Goal: Entertainment & Leisure: Consume media (video, audio)

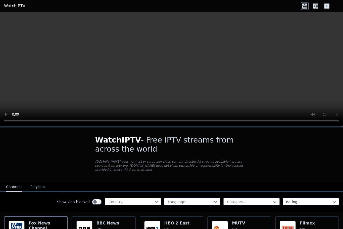
click at [131, 199] on div at bounding box center [131, 201] width 46 height 5
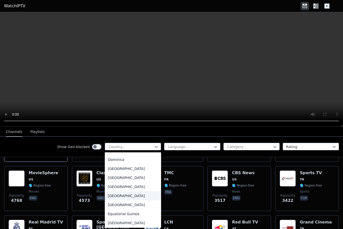
scroll to position [478, 0]
click at [114, 218] on div "[GEOGRAPHIC_DATA]" at bounding box center [133, 214] width 56 height 9
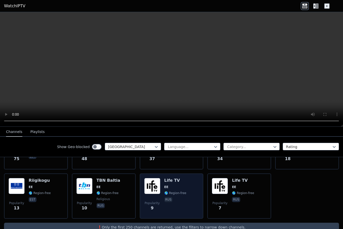
scroll to position [99, 0]
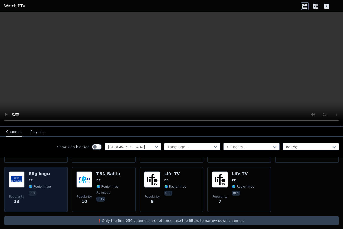
click at [38, 179] on span "EE" at bounding box center [40, 181] width 22 height 4
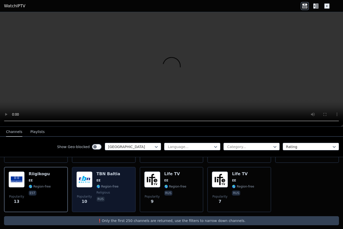
click at [108, 179] on span "EE" at bounding box center [109, 181] width 24 height 4
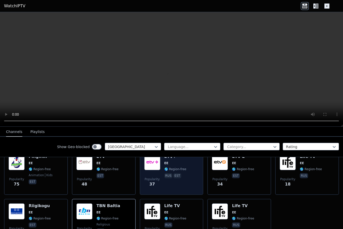
scroll to position [23, 0]
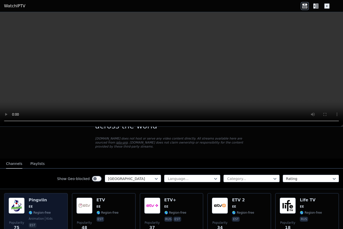
click at [42, 206] on div "Pingviin EE 🌎 Region-free animation kids est" at bounding box center [41, 216] width 24 height 36
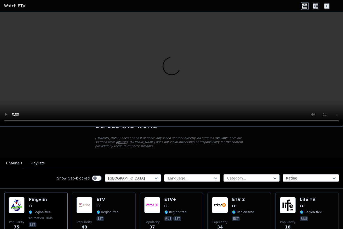
scroll to position [23, 0]
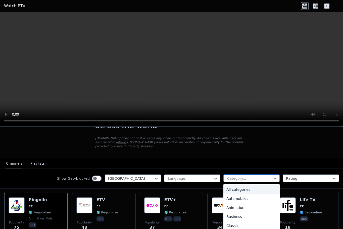
click at [241, 176] on div at bounding box center [250, 178] width 46 height 5
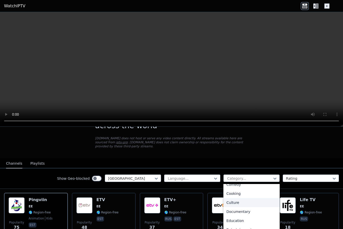
scroll to position [0, 0]
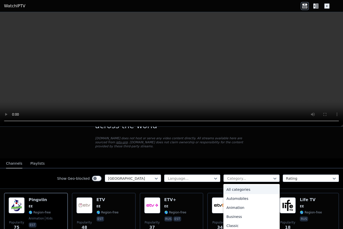
click at [156, 48] on video at bounding box center [171, 69] width 343 height 115
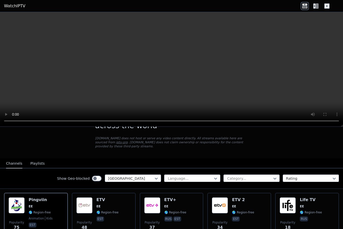
drag, startPoint x: 295, startPoint y: 80, endPoint x: 298, endPoint y: 83, distance: 4.3
click at [295, 80] on video at bounding box center [171, 69] width 343 height 115
click at [217, 93] on video at bounding box center [171, 69] width 343 height 115
